Goal: Task Accomplishment & Management: Use online tool/utility

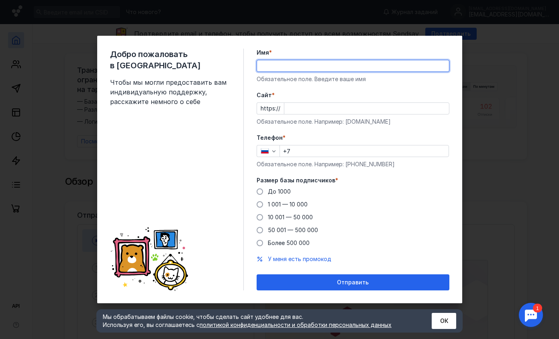
click at [286, 68] on input "Имя *" at bounding box center [353, 65] width 192 height 11
type input "Д"
type input "[PERSON_NAME]"
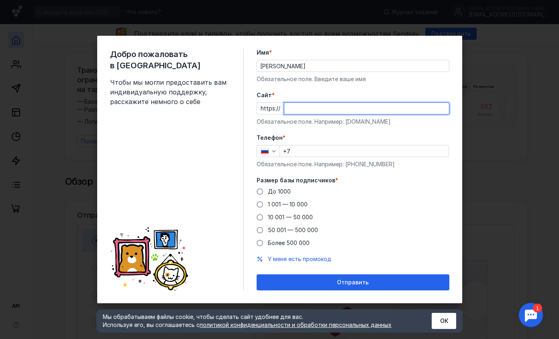
click at [301, 111] on input "Cайт *" at bounding box center [366, 108] width 165 height 11
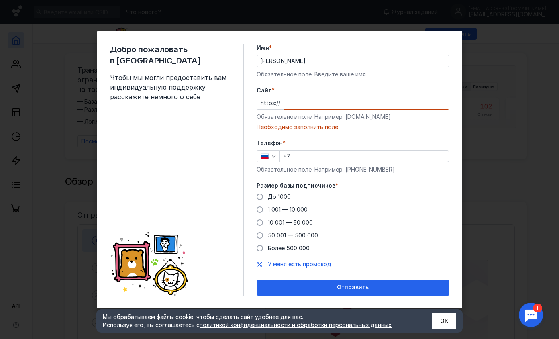
drag, startPoint x: 343, startPoint y: 123, endPoint x: 354, endPoint y: 122, distance: 11.3
click at [354, 122] on div "Cайт * https:// Обязательное поле. Например: [DOMAIN_NAME] Необходимо заполнить…" at bounding box center [353, 108] width 193 height 45
drag, startPoint x: 344, startPoint y: 117, endPoint x: 380, endPoint y: 110, distance: 36.7
click at [380, 110] on div "Cайт * https:// Обязательное поле. Например: [DOMAIN_NAME] Необходимо заполнить…" at bounding box center [353, 108] width 193 height 45
copy div "[DOMAIN_NAME]"
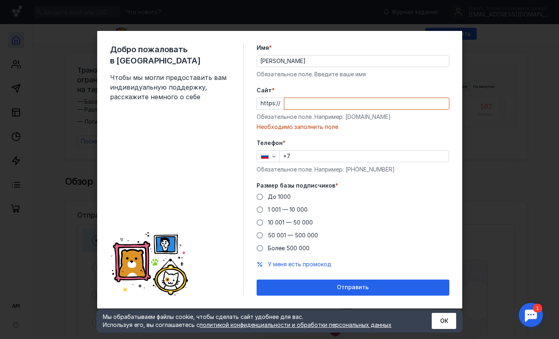
click at [288, 100] on input "Cайт *" at bounding box center [366, 103] width 165 height 11
paste input "[DOMAIN_NAME]"
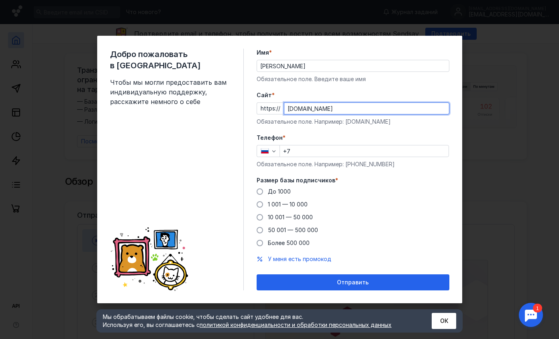
click at [288, 100] on div "Cайт * https:// [DOMAIN_NAME] Обязательное поле. Например: [DOMAIN_NAME]" at bounding box center [353, 108] width 193 height 35
type input "[DOMAIN_NAME]"
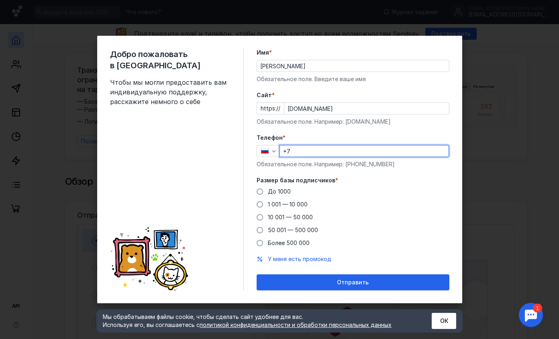
click at [308, 154] on input "+7" at bounding box center [364, 150] width 169 height 11
click at [539, 44] on div "Добро пожаловать в Sendsay Чтобы мы могли предоставить вам индивидуальную подде…" at bounding box center [279, 169] width 559 height 339
type input "[PHONE_NUMBER]"
click at [286, 190] on span "До 1000" at bounding box center [279, 191] width 23 height 7
click at [0, 0] on input "До 1000" at bounding box center [0, 0] width 0 height 0
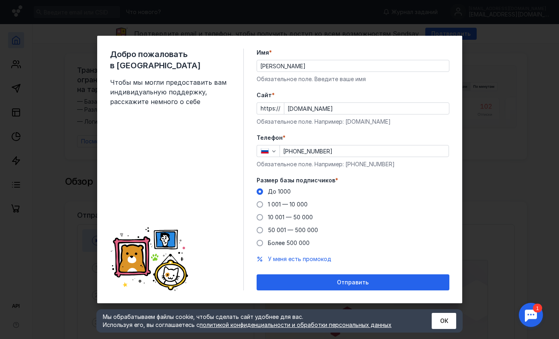
click at [334, 286] on div "Отправить" at bounding box center [353, 282] width 185 height 7
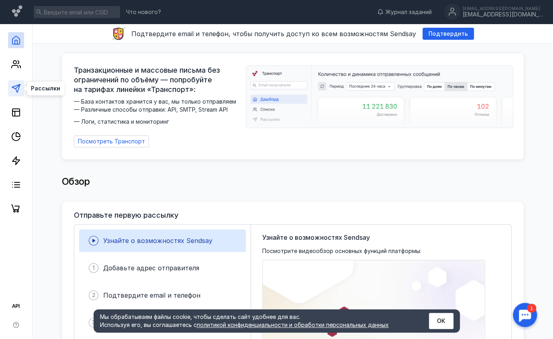
click at [19, 88] on icon at bounding box center [16, 89] width 10 height 10
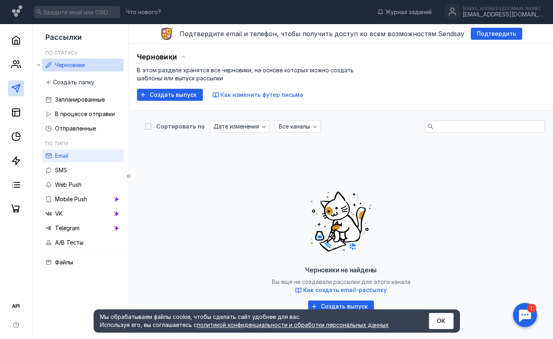
click at [85, 158] on link "Email" at bounding box center [83, 155] width 82 height 13
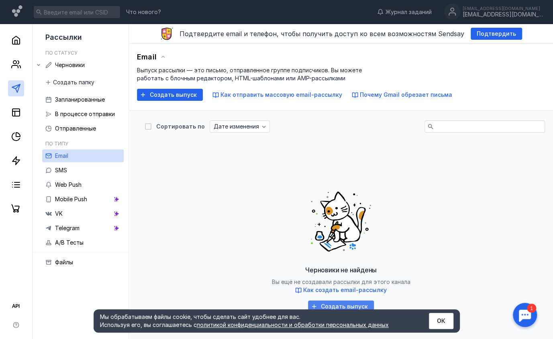
click at [332, 306] on span "Создать выпуск" at bounding box center [344, 306] width 47 height 7
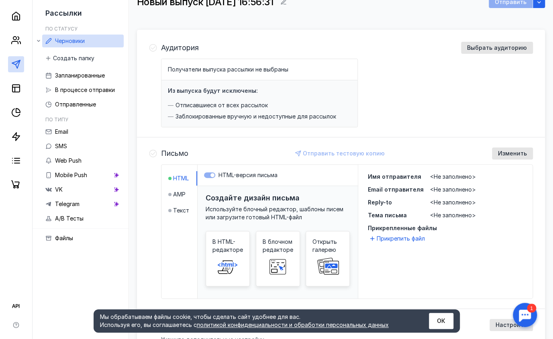
scroll to position [64, 0]
click at [275, 247] on span "В блочном редакторе" at bounding box center [278, 245] width 31 height 16
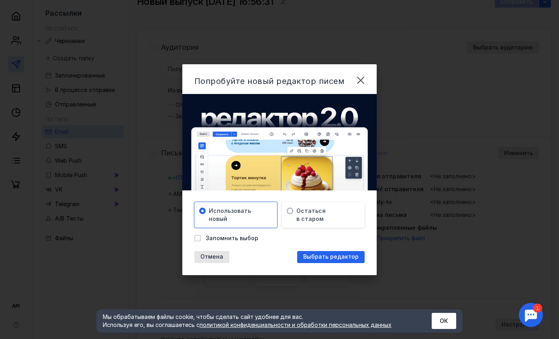
click at [275, 247] on div "Попробуйте новый редактор писем [PERSON_NAME] новый Остаться в старом Запомнить…" at bounding box center [279, 169] width 195 height 211
click at [321, 209] on span "Остаться в старом" at bounding box center [310, 215] width 29 height 16
click at [240, 211] on span "Использовать новый" at bounding box center [230, 215] width 42 height 16
click at [342, 256] on span "Выбрать редактор" at bounding box center [330, 256] width 55 height 7
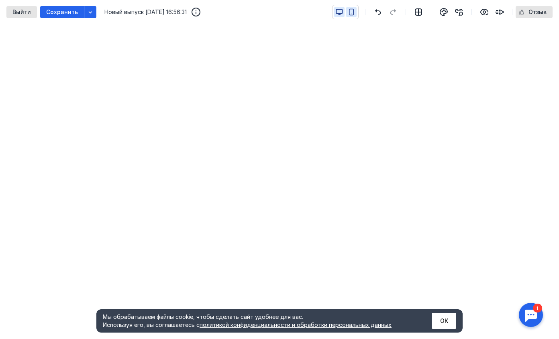
click at [350, 10] on icon "button" at bounding box center [351, 12] width 4 height 6
click at [337, 14] on icon "button" at bounding box center [339, 11] width 7 height 7
click at [418, 16] on icon "button" at bounding box center [419, 12] width 10 height 10
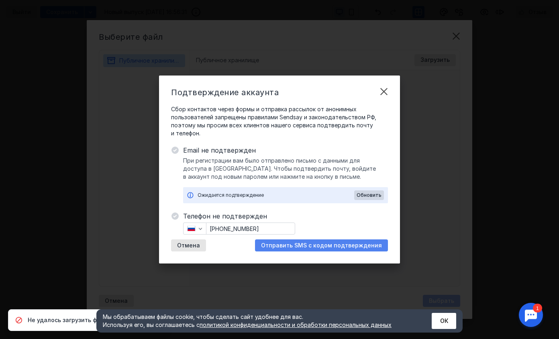
click at [321, 242] on span "Отправить SMS с кодом подтверждения" at bounding box center [321, 245] width 121 height 7
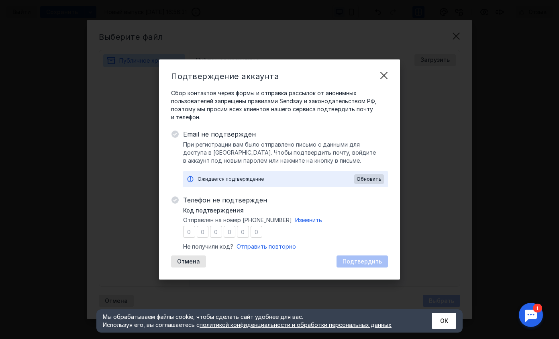
type input "2"
type input "6"
type input "2"
type input "4"
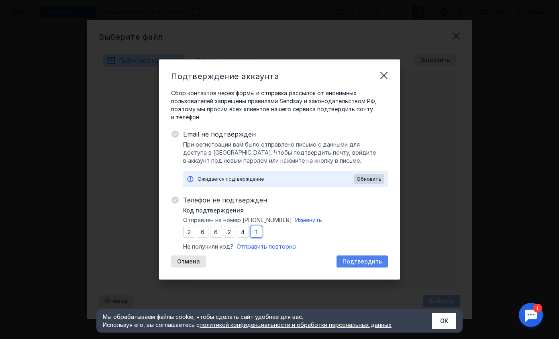
type input "1"
click at [340, 257] on div "Подтвердить" at bounding box center [362, 261] width 51 height 12
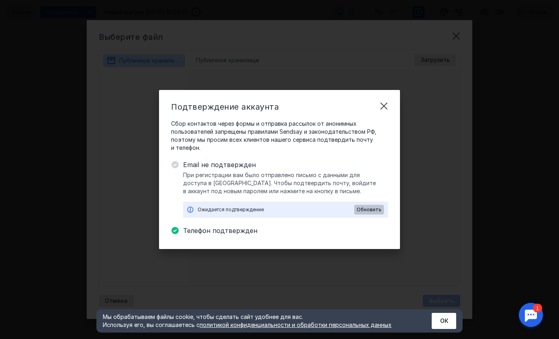
click at [361, 210] on span "Обновить" at bounding box center [369, 210] width 25 height 6
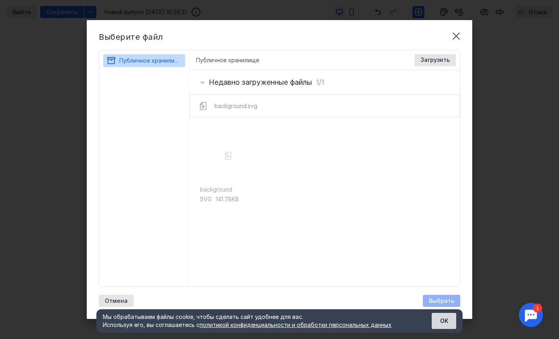
click at [447, 325] on button "ОК" at bounding box center [444, 321] width 25 height 16
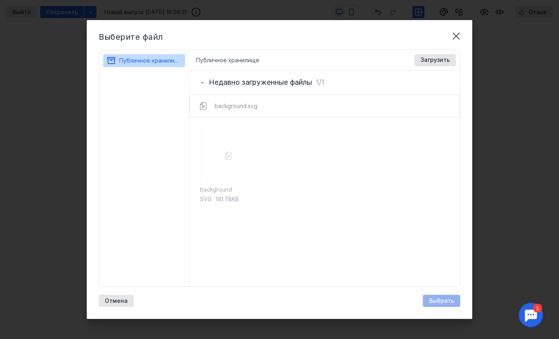
click at [239, 107] on div "background.svg" at bounding box center [324, 106] width 281 height 22
click at [204, 81] on icon at bounding box center [202, 82] width 6 height 6
click at [209, 159] on div "background svg 141.78KB" at bounding box center [228, 202] width 56 height 148
click at [247, 88] on icon "button" at bounding box center [250, 87] width 8 height 8
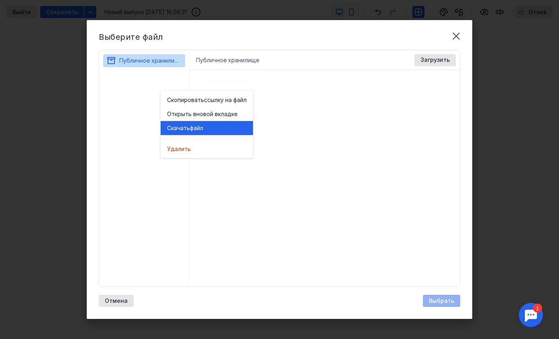
click at [203, 125] on span "файл" at bounding box center [196, 128] width 13 height 8
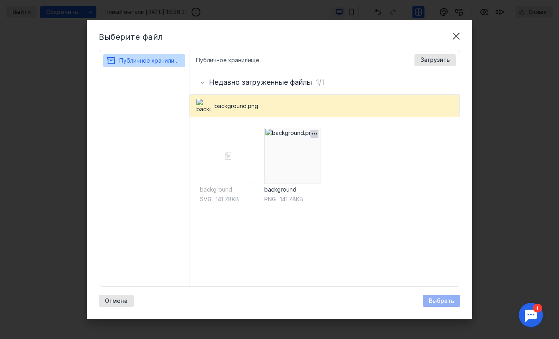
click at [294, 152] on img at bounding box center [292, 156] width 56 height 56
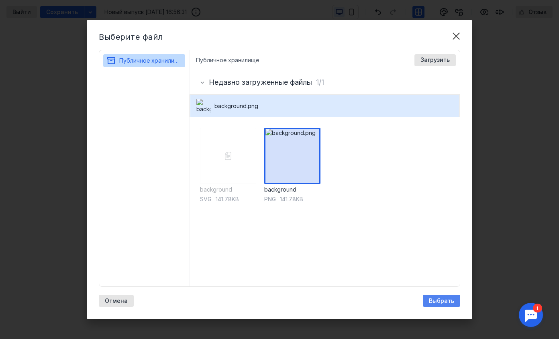
click at [441, 306] on div "Выбрать" at bounding box center [441, 301] width 37 height 12
